Goal: Complete application form

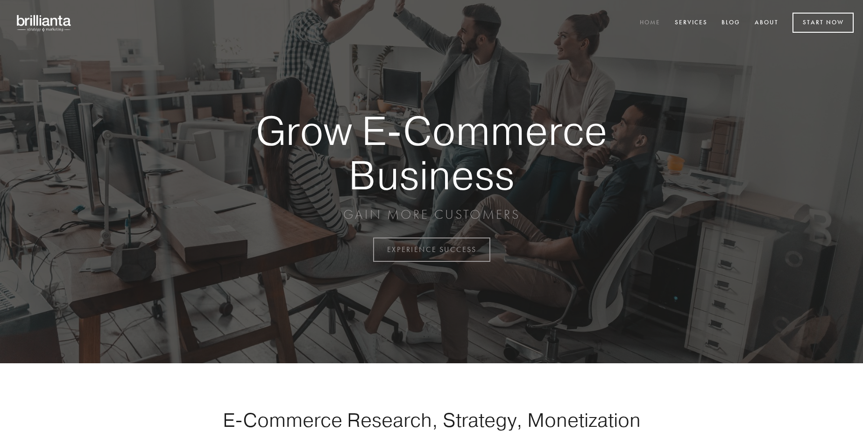
scroll to position [2449, 0]
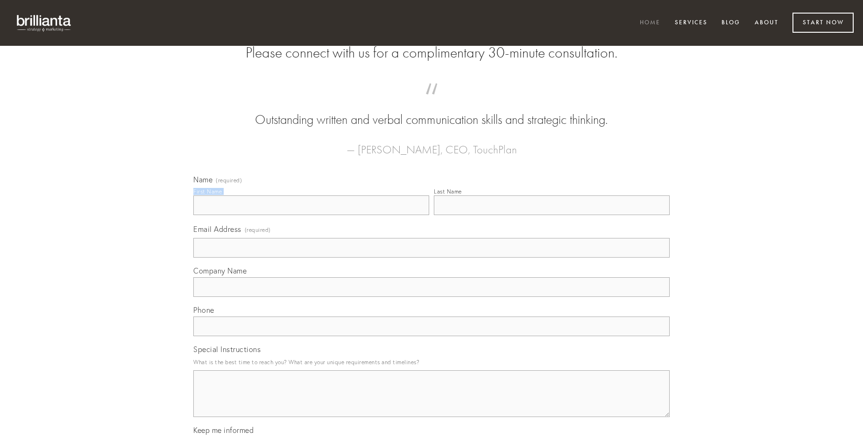
type input "[PERSON_NAME]"
click at [552, 215] on input "Last Name" at bounding box center [552, 205] width 236 height 20
type input "[PERSON_NAME]"
click at [432, 257] on input "Email Address (required)" at bounding box center [431, 248] width 477 height 20
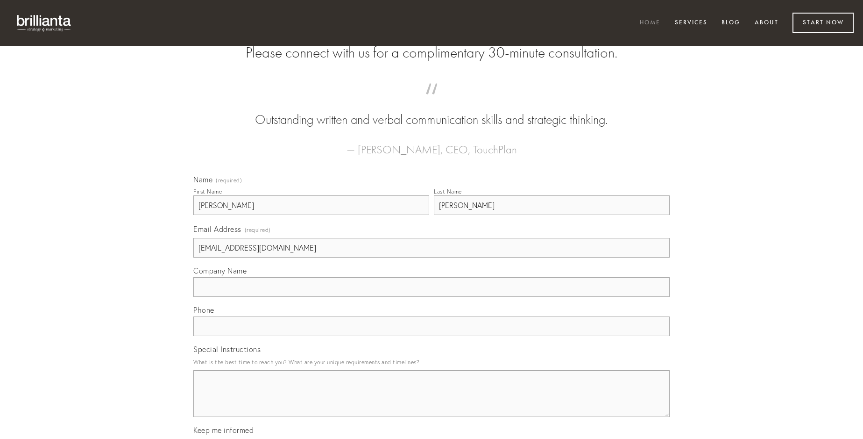
type input "[EMAIL_ADDRESS][DOMAIN_NAME]"
click at [432, 297] on input "Company Name" at bounding box center [431, 287] width 477 height 20
type input "tendo"
click at [432, 336] on input "text" at bounding box center [431, 326] width 477 height 20
